Goal: Task Accomplishment & Management: Use online tool/utility

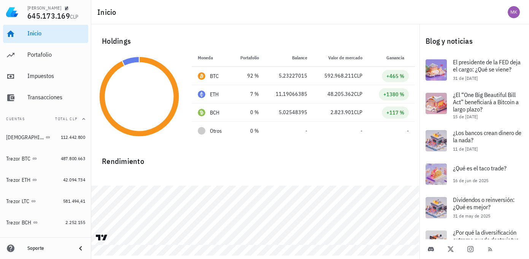
scroll to position [1, 0]
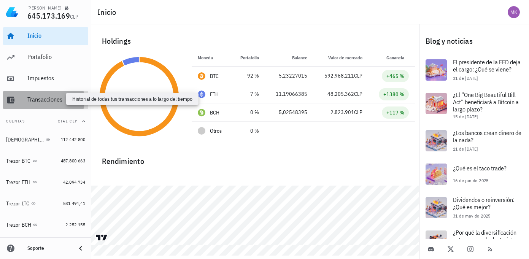
click at [45, 99] on div "Transacciones" at bounding box center [56, 99] width 58 height 7
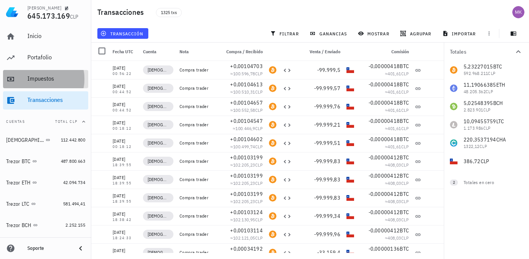
click at [39, 76] on div "Impuestos" at bounding box center [56, 78] width 58 height 7
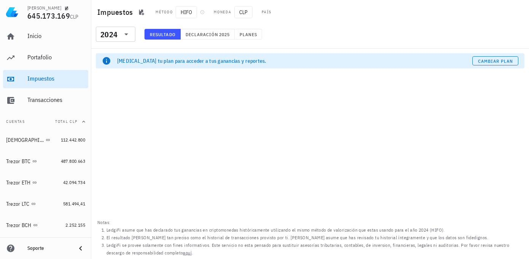
scroll to position [4, 0]
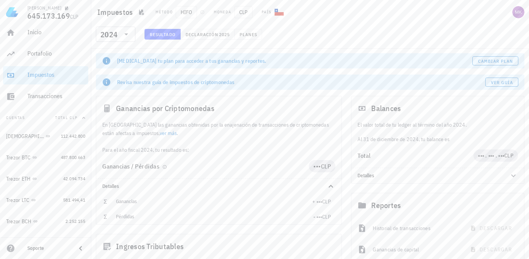
scroll to position [0, 0]
click at [254, 33] on span "Planes" at bounding box center [248, 35] width 18 height 6
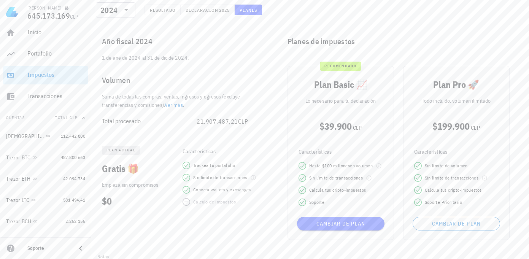
scroll to position [46, 0]
click at [217, 10] on span "Declaración" at bounding box center [201, 10] width 33 height 6
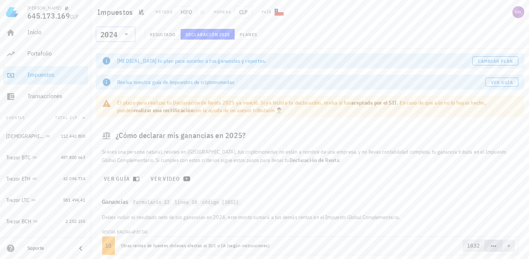
click at [127, 33] on icon at bounding box center [126, 34] width 9 height 9
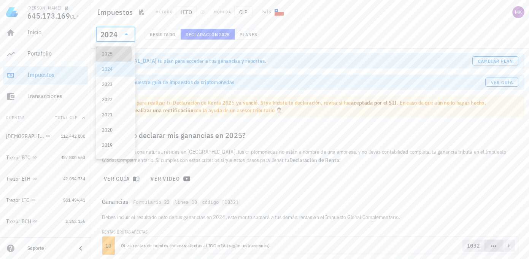
click at [111, 53] on div "2025" at bounding box center [115, 54] width 27 height 6
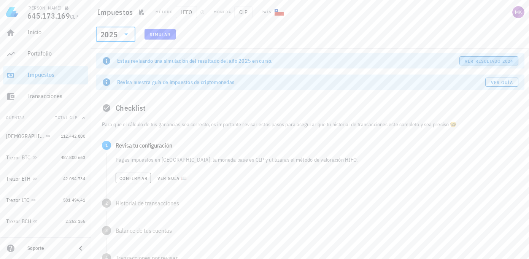
click at [479, 60] on span "ver resultado 2024" at bounding box center [488, 61] width 49 height 6
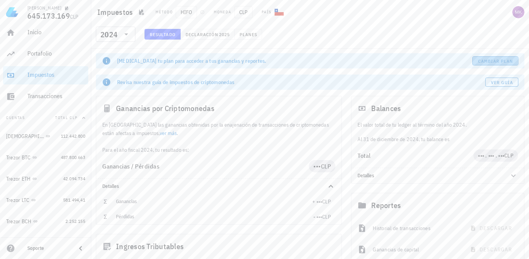
click at [499, 62] on span "Cambiar plan" at bounding box center [496, 61] width 36 height 6
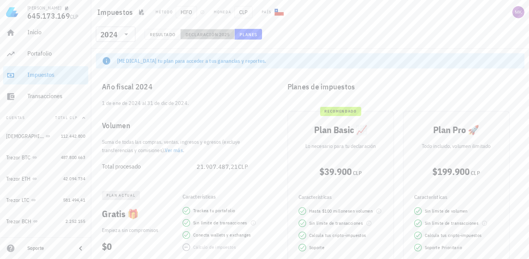
click at [199, 36] on span "Declaración" at bounding box center [201, 35] width 33 height 6
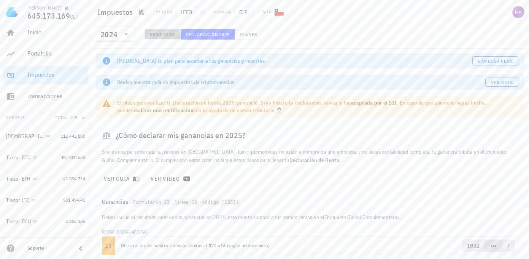
click at [157, 34] on span "Resultado" at bounding box center [162, 35] width 26 height 6
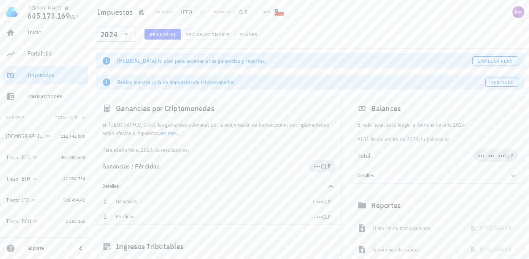
click at [128, 32] on icon at bounding box center [126, 34] width 9 height 9
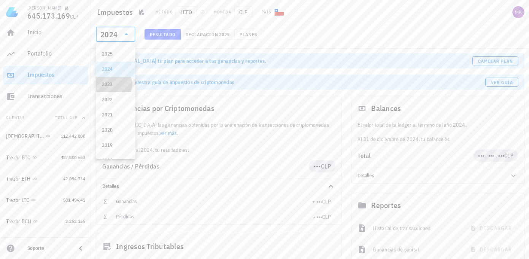
click at [115, 85] on div "2023" at bounding box center [115, 84] width 27 height 6
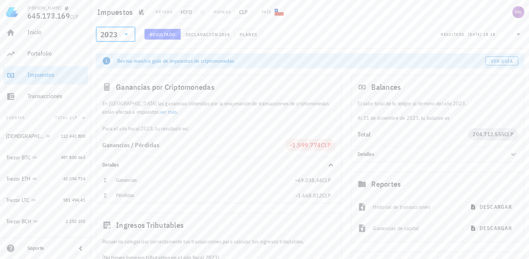
click at [517, 35] on icon at bounding box center [518, 34] width 9 height 9
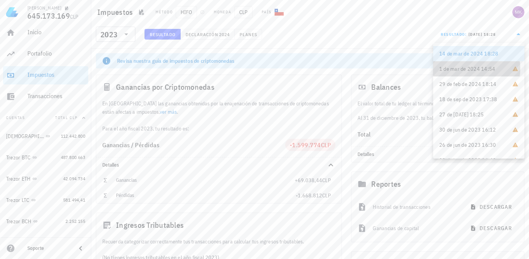
click at [483, 70] on span "1 de mar de 2024 14:54" at bounding box center [467, 69] width 56 height 8
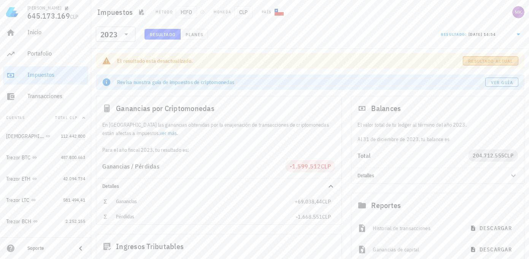
click at [487, 62] on span "Resultado actual" at bounding box center [490, 61] width 45 height 6
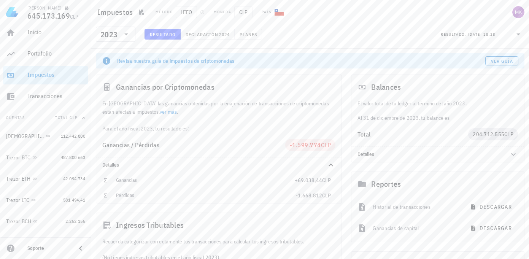
click at [518, 34] on icon at bounding box center [519, 34] width 4 height 2
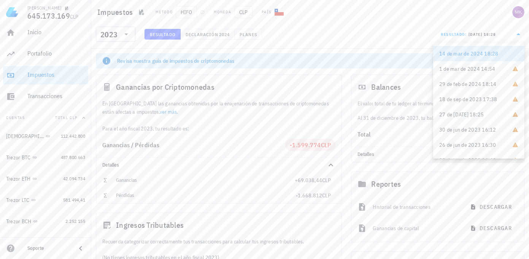
click at [340, 42] on div "​ 2023 Resultado Declaración 2024 Planes Resultado: 14/03/2024 18:28" at bounding box center [310, 37] width 435 height 20
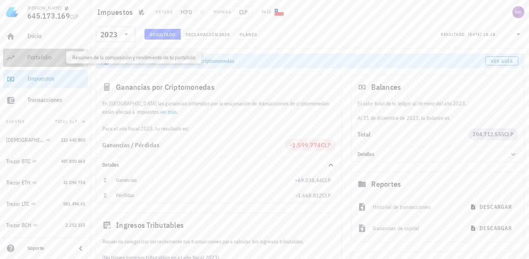
click at [38, 57] on div "Portafolio" at bounding box center [56, 57] width 58 height 7
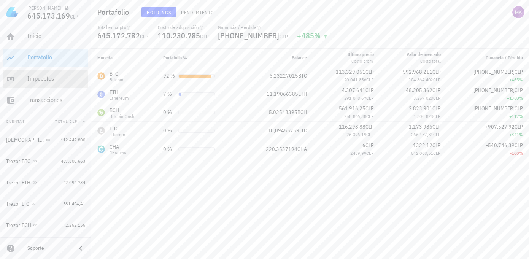
click at [38, 80] on div "Impuestos" at bounding box center [56, 78] width 58 height 7
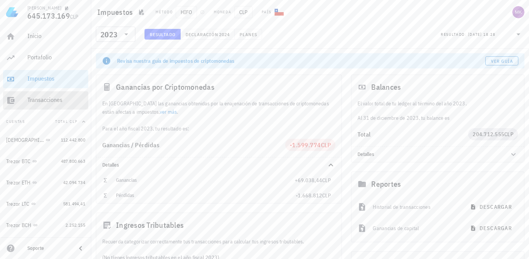
click at [43, 101] on div "Transacciones" at bounding box center [56, 99] width 58 height 7
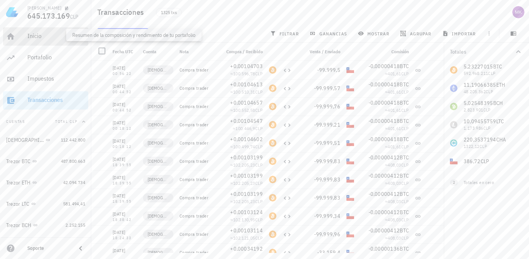
click at [42, 33] on div "Inicio" at bounding box center [56, 35] width 58 height 7
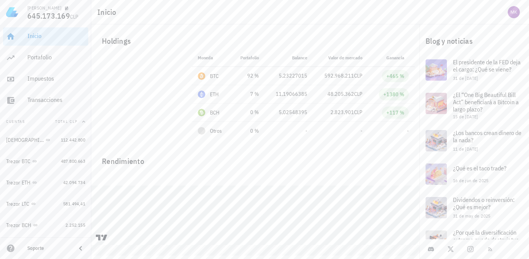
click at [82, 122] on icon "button" at bounding box center [83, 122] width 3 height 2
click at [79, 122] on div "button" at bounding box center [82, 122] width 9 height 6
click at [22, 137] on div "Buda" at bounding box center [32, 140] width 52 height 7
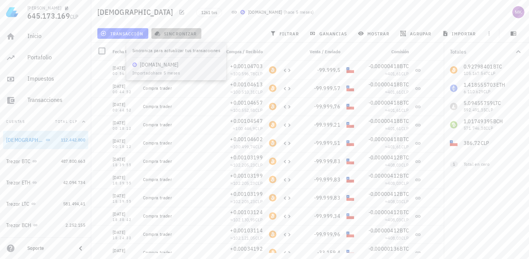
click at [178, 34] on span "sincronizar" at bounding box center [176, 33] width 41 height 6
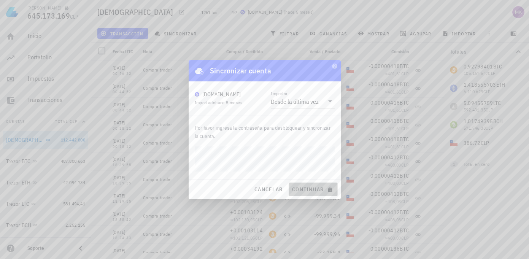
click at [308, 192] on span "continuar" at bounding box center [313, 189] width 43 height 7
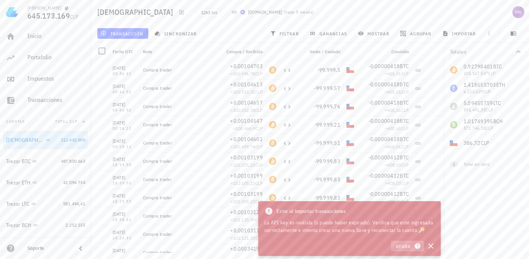
click at [405, 246] on span "Ayuda" at bounding box center [408, 246] width 24 height 7
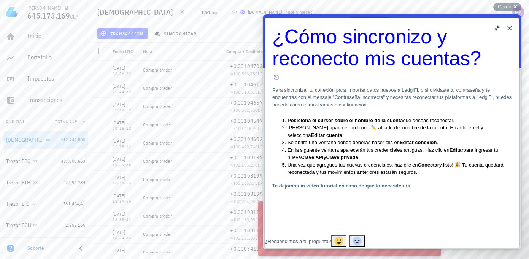
click at [508, 27] on button "Close" at bounding box center [510, 28] width 12 height 12
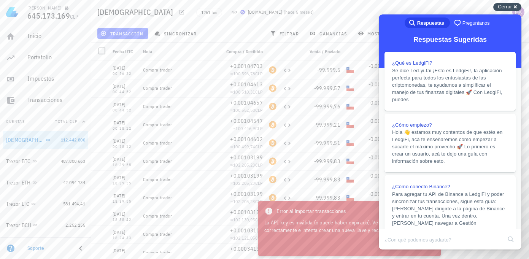
click at [509, 8] on span "Cerrar" at bounding box center [505, 7] width 14 height 6
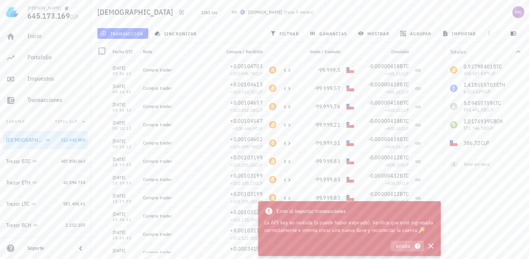
click at [404, 247] on span "Ayuda" at bounding box center [408, 246] width 24 height 7
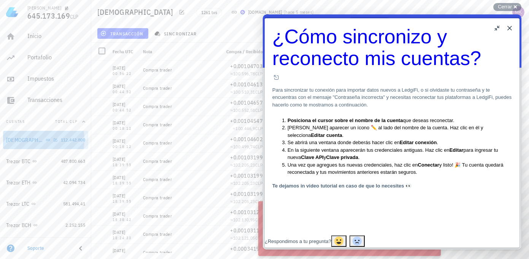
click at [50, 142] on div at bounding box center [54, 140] width 8 height 6
click at [510, 27] on button "Close" at bounding box center [510, 28] width 12 height 12
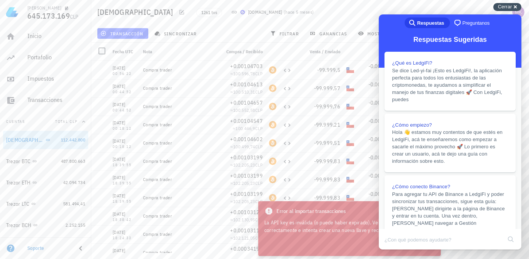
click at [512, 6] on span "Cerrar" at bounding box center [505, 7] width 14 height 6
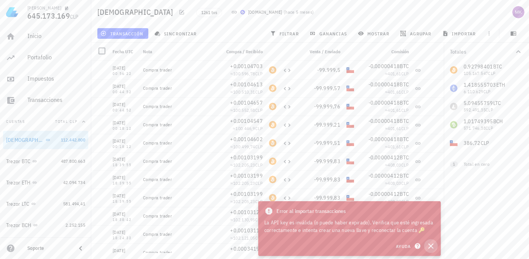
click at [431, 246] on icon "button" at bounding box center [430, 245] width 5 height 5
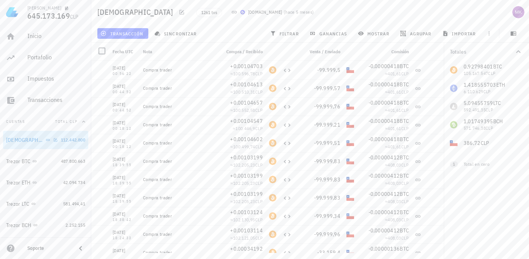
click at [51, 137] on link "Buda 112.442.800" at bounding box center [45, 140] width 85 height 18
click at [47, 137] on div "Buda" at bounding box center [32, 140] width 52 height 7
drag, startPoint x: 51, startPoint y: 137, endPoint x: 47, endPoint y: 138, distance: 4.3
click at [47, 138] on div "Buda" at bounding box center [32, 140] width 52 height 7
click at [17, 141] on div "Buda" at bounding box center [25, 140] width 38 height 6
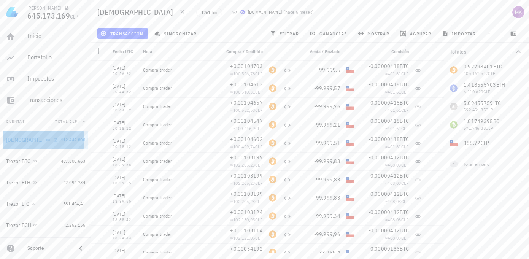
click at [17, 142] on div "Buda" at bounding box center [25, 140] width 38 height 6
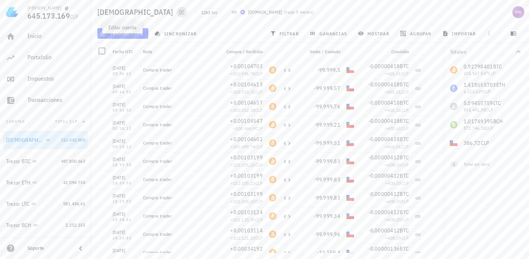
click at [180, 12] on icon "button" at bounding box center [182, 12] width 5 height 5
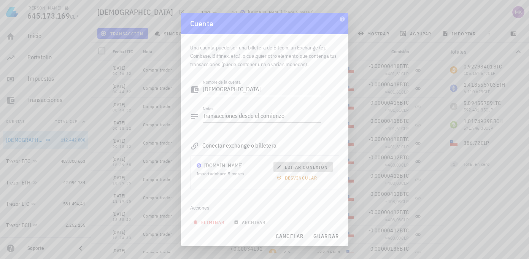
click at [308, 168] on span "editar conexión" at bounding box center [302, 167] width 49 height 6
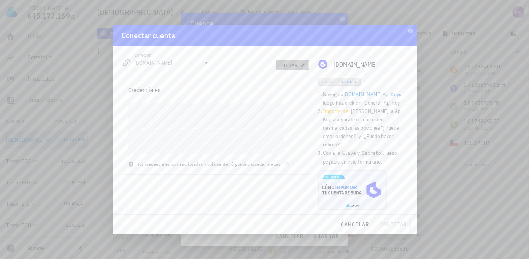
click at [287, 68] on span "editar" at bounding box center [292, 65] width 23 height 6
click at [395, 221] on span "conectar" at bounding box center [392, 224] width 29 height 7
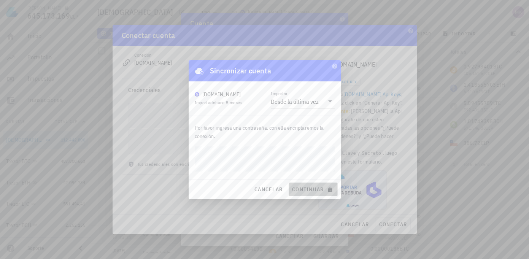
click at [308, 190] on span "continuar" at bounding box center [313, 189] width 43 height 7
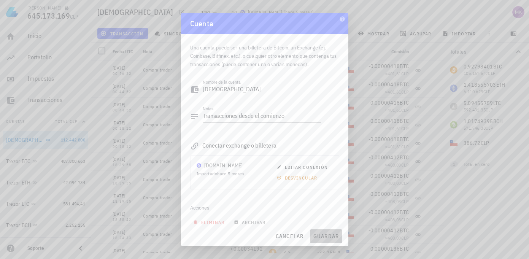
click at [324, 234] on span "guardar" at bounding box center [326, 236] width 26 height 7
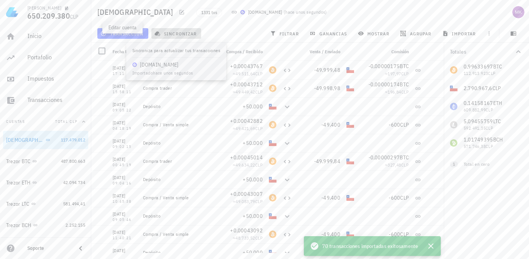
click at [179, 32] on span "sincronizar" at bounding box center [176, 33] width 41 height 6
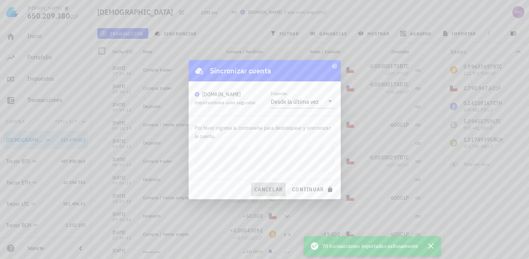
click at [275, 190] on span "cancelar" at bounding box center [268, 189] width 29 height 7
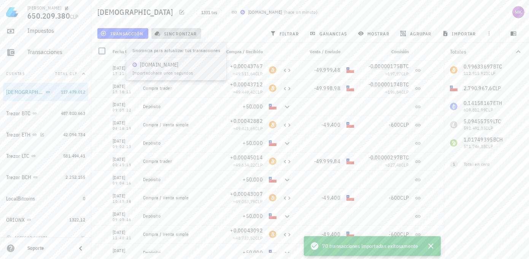
scroll to position [56, 0]
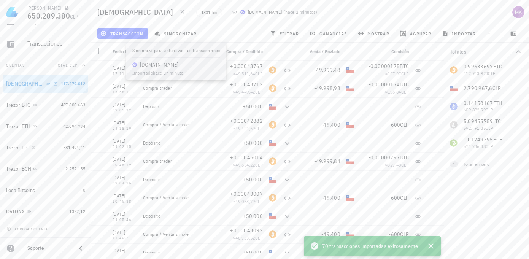
click at [33, 83] on div "Buda" at bounding box center [32, 83] width 52 height 7
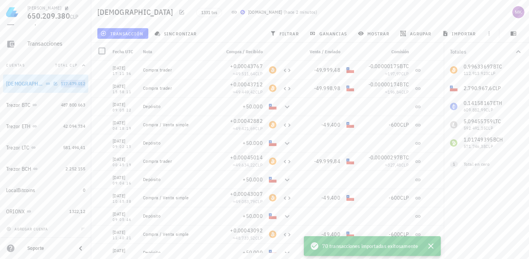
click at [68, 85] on span "117.479.012" at bounding box center [73, 84] width 24 height 6
click at [430, 247] on icon "button" at bounding box center [430, 245] width 5 height 5
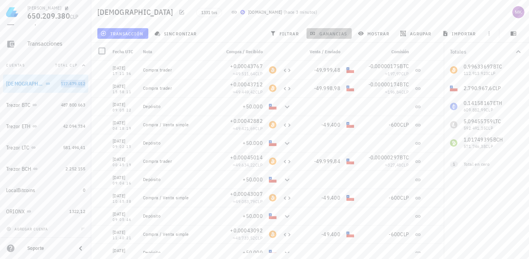
click at [326, 35] on span "ganancias" at bounding box center [329, 33] width 36 height 6
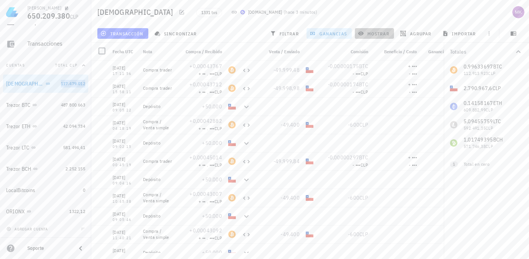
click at [379, 36] on span "mostrar" at bounding box center [374, 33] width 30 height 6
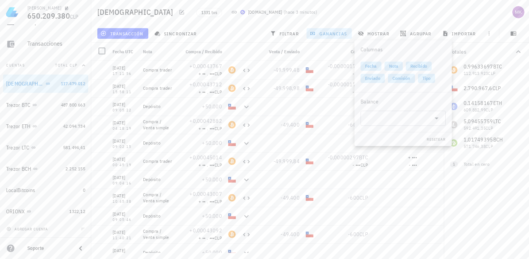
click at [480, 200] on div "Totales 0,99633697 BTC 112.913.923 CLP 2.790.967,6 CLP 0,14158167 ETH 609.882,9…" at bounding box center [486, 151] width 85 height 216
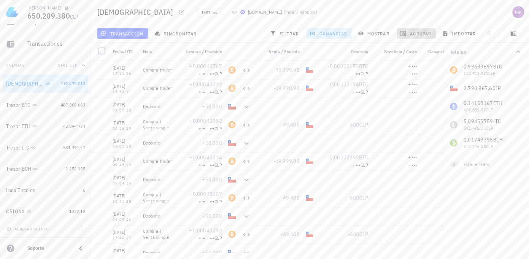
click at [419, 34] on span "agrupar" at bounding box center [417, 33] width 30 height 6
click at [458, 211] on div "Totales 0,99633697 BTC 112.913.923 CLP 2.790.967,6 CLP 0,14158167 ETH 609.882,9…" at bounding box center [486, 151] width 85 height 216
click at [461, 33] on span "importar" at bounding box center [460, 33] width 32 height 6
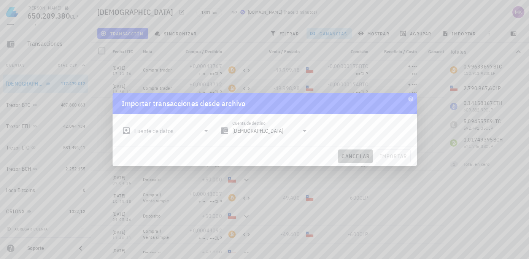
click at [359, 157] on span "cancelar" at bounding box center [355, 156] width 29 height 7
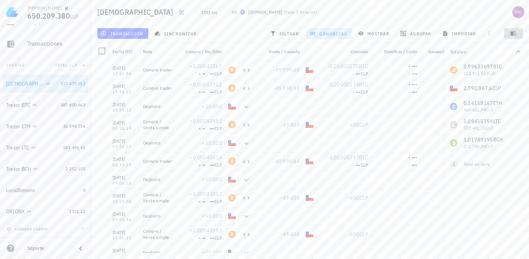
click at [513, 33] on icon "button" at bounding box center [514, 34] width 6 height 4
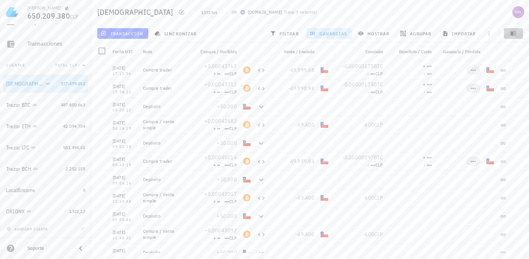
click at [513, 33] on icon "button" at bounding box center [514, 34] width 6 height 4
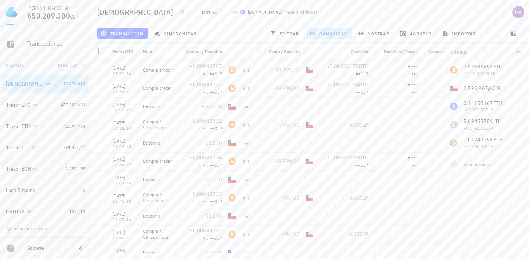
scroll to position [0, 0]
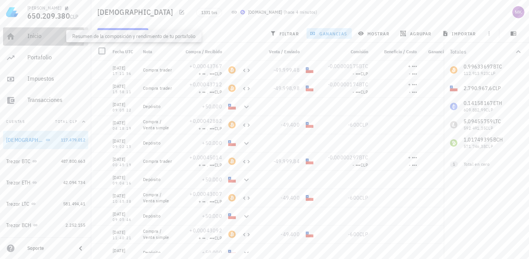
click at [33, 36] on div "Inicio" at bounding box center [56, 35] width 58 height 7
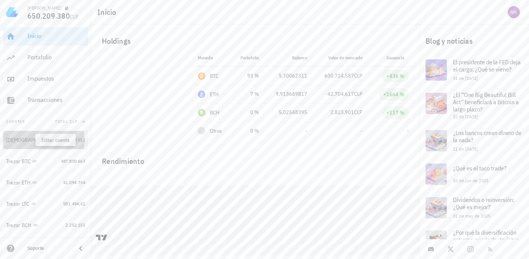
click at [54, 140] on icon "button" at bounding box center [55, 139] width 3 height 3
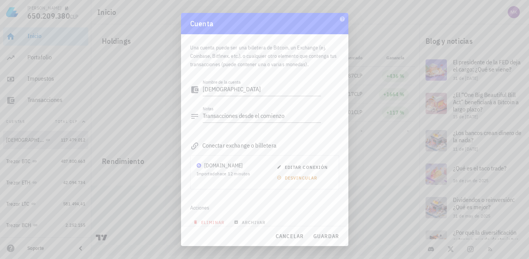
click at [27, 140] on div at bounding box center [264, 129] width 529 height 259
click at [285, 237] on span "cancelar" at bounding box center [289, 236] width 29 height 7
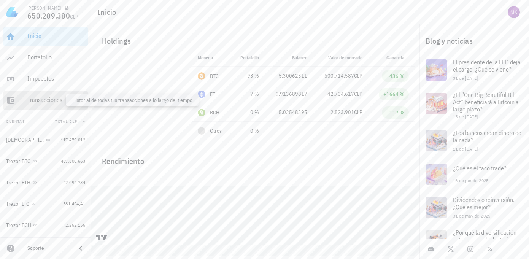
click at [40, 97] on div "Transacciones" at bounding box center [56, 99] width 58 height 7
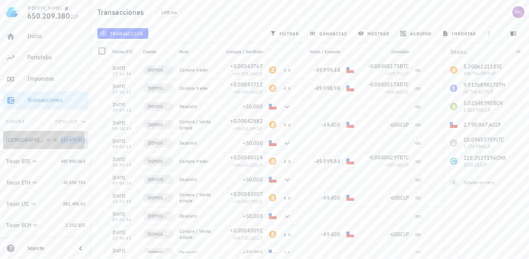
click at [61, 141] on span "117.479.012" at bounding box center [73, 140] width 24 height 6
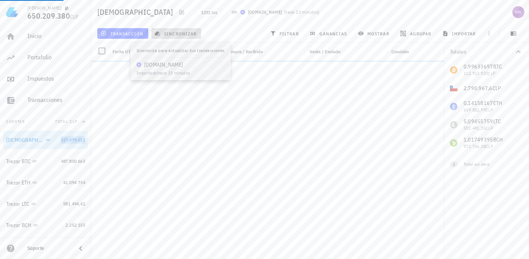
click at [177, 33] on span "sincronizar" at bounding box center [176, 33] width 41 height 6
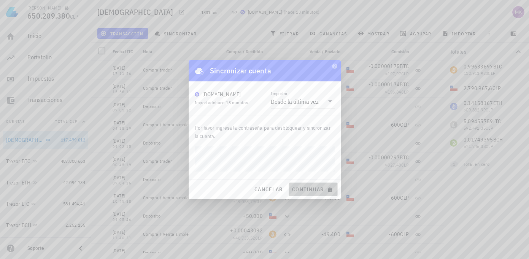
click at [310, 188] on span "continuar" at bounding box center [313, 189] width 43 height 7
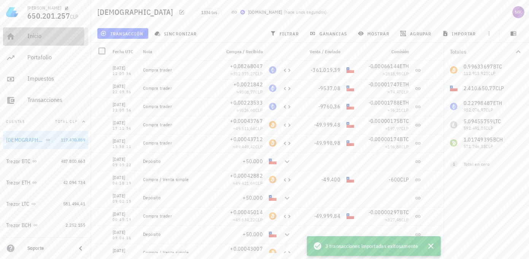
click at [34, 35] on div "Inicio" at bounding box center [56, 35] width 58 height 7
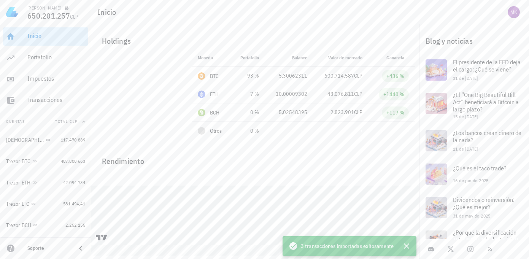
click at [43, 37] on div "Inicio" at bounding box center [56, 35] width 58 height 7
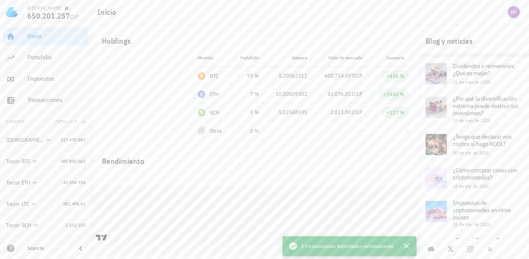
scroll to position [139, 0]
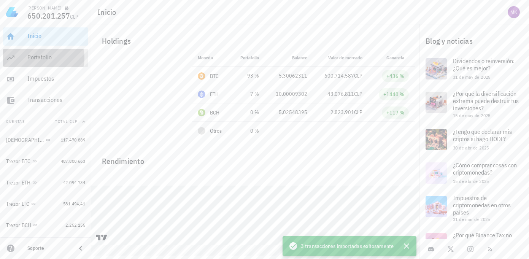
click at [40, 58] on div "Portafolio" at bounding box center [56, 57] width 58 height 7
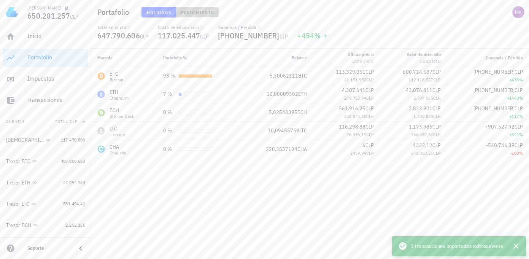
click at [194, 12] on span "Rendimiento" at bounding box center [197, 13] width 33 height 6
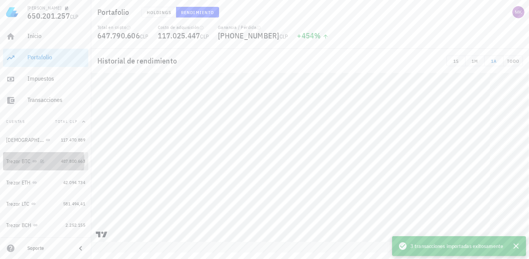
click at [16, 162] on div "Trezor BTC" at bounding box center [18, 161] width 25 height 6
